Goal: Task Accomplishment & Management: Use online tool/utility

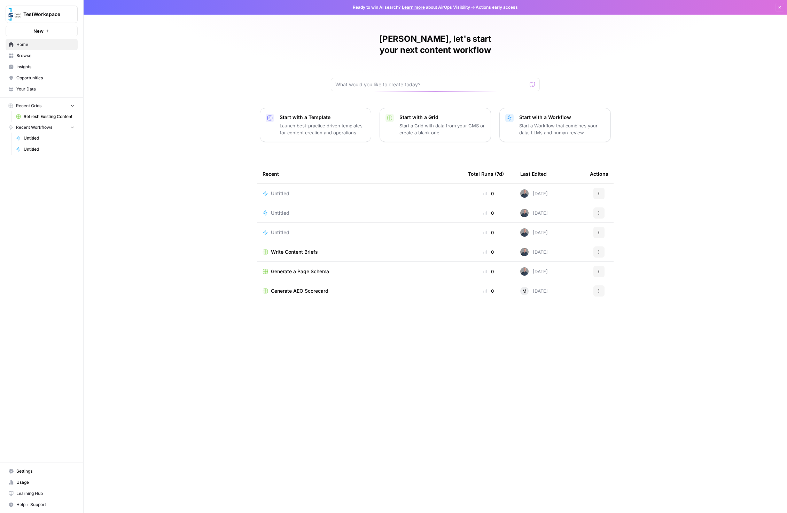
click at [705, 70] on div "[PERSON_NAME], let's start your next content workflow Start with a Template Lau…" at bounding box center [436, 256] width 704 height 513
click at [328, 249] on div "Write Content Briefs" at bounding box center [360, 252] width 194 height 7
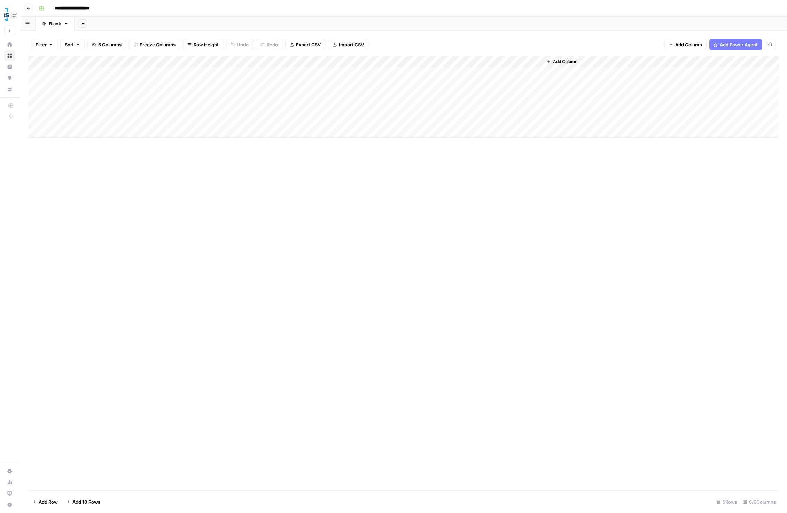
click at [739, 44] on span "Add Power Agent" at bounding box center [739, 44] width 38 height 7
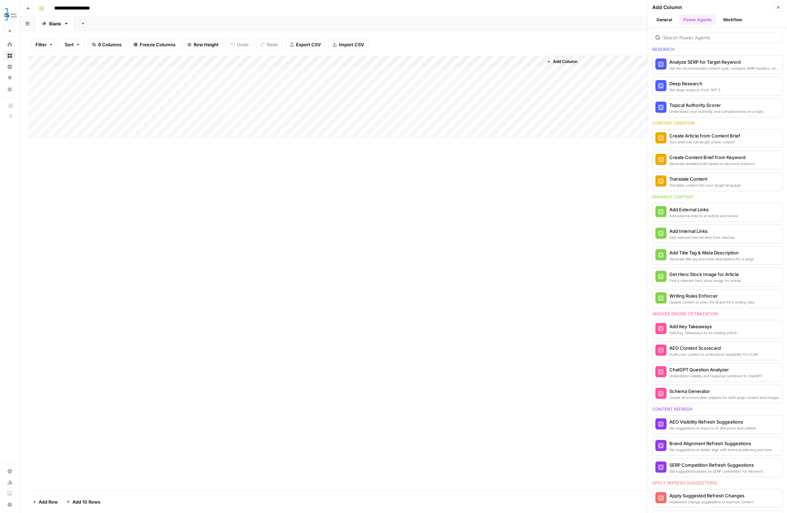
scroll to position [25, 0]
click at [583, 255] on div "Add Column" at bounding box center [403, 273] width 751 height 435
click at [780, 7] on icon "button" at bounding box center [778, 7] width 4 height 4
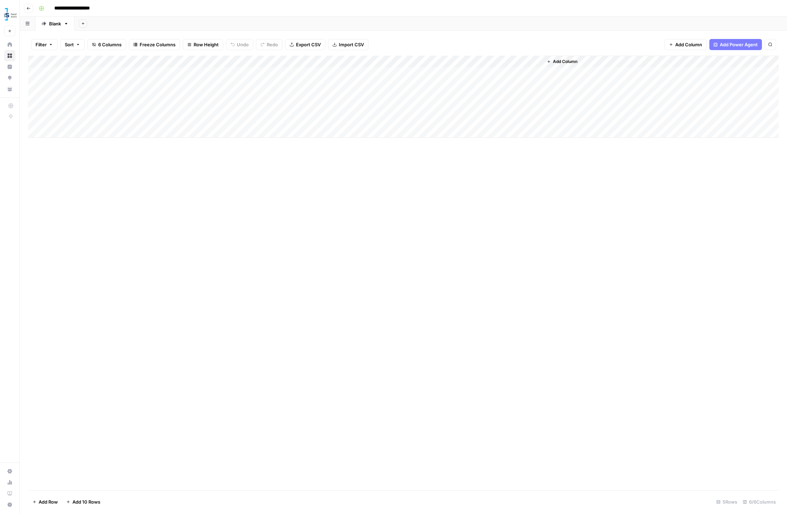
click at [301, 11] on div "**********" at bounding box center [408, 8] width 744 height 11
